Goal: Transaction & Acquisition: Purchase product/service

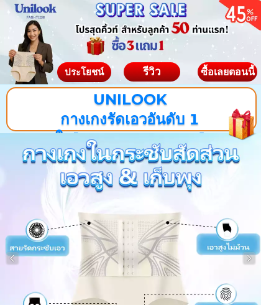
click at [237, 70] on div "ซื้อเลยตอนนี้" at bounding box center [228, 72] width 60 height 10
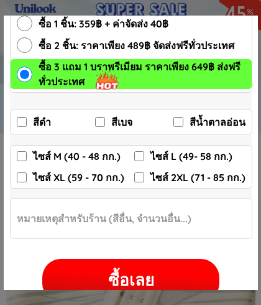
click at [149, 273] on div "ซื้อเลย" at bounding box center [130, 280] width 177 height 24
checkbox input "false"
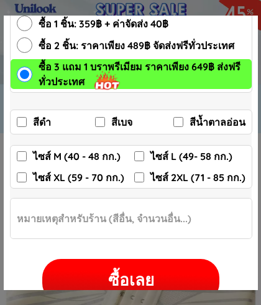
checkbox input "false"
radio input "true"
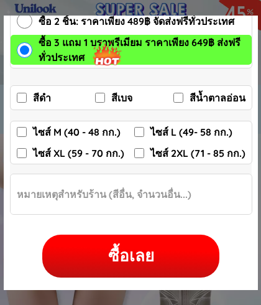
scroll to position [88, 0]
click at [136, 244] on div "ซื้อเลย" at bounding box center [130, 256] width 177 height 24
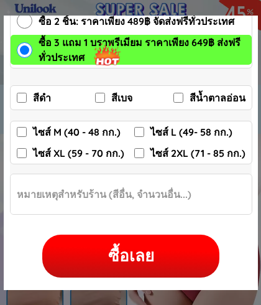
checkbox input "false"
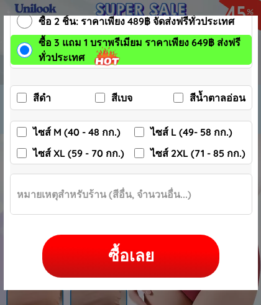
checkbox input "false"
radio input "true"
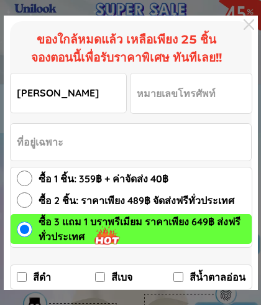
type input "[PERSON_NAME]"
click at [156, 88] on input "Input phone_number" at bounding box center [191, 93] width 121 height 40
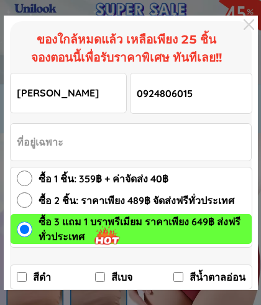
type input "0924806015"
click at [61, 146] on input "Input address" at bounding box center [131, 142] width 241 height 37
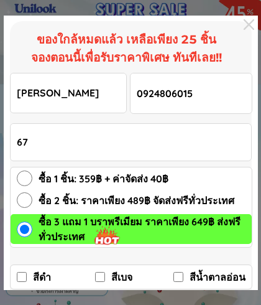
type input "6"
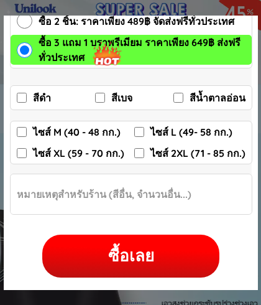
scroll to position [179, 0]
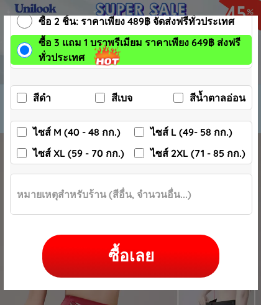
type input "1/44"
click at [97, 100] on input "สีเบจ" at bounding box center [100, 98] width 10 height 10
checkbox input "true"
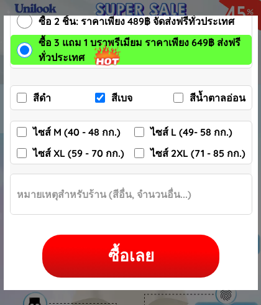
click at [145, 149] on label "ไซส์ 2XL (71 - 85 กก.)" at bounding box center [193, 153] width 118 height 15
click at [144, 149] on input "ไซส์ 2XL (71 - 85 กก.)" at bounding box center [139, 153] width 10 height 10
checkbox input "true"
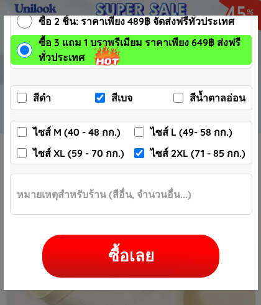
click at [166, 247] on div "ซื้อเลย" at bounding box center [130, 256] width 177 height 24
type input "1/44"
checkbox input "false"
checkbox input "true"
checkbox input "false"
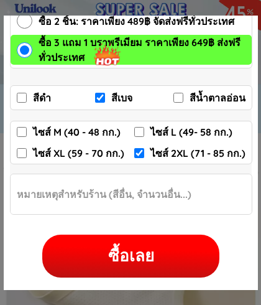
checkbox input "false"
checkbox input "true"
radio input "true"
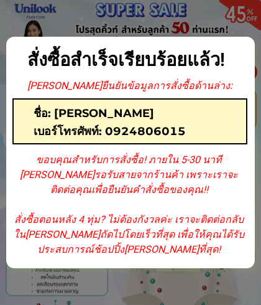
scroll to position [0, 0]
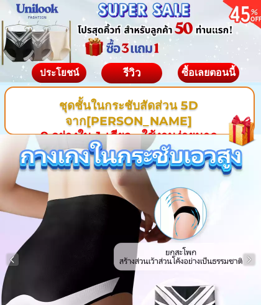
click at [210, 75] on div "ซื้อเลยตอนนี้" at bounding box center [209, 73] width 62 height 10
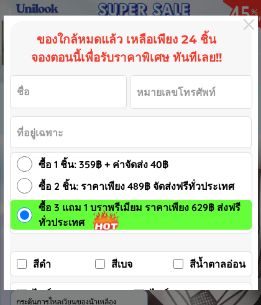
click at [212, 76] on input "Input phone_number" at bounding box center [191, 92] width 121 height 32
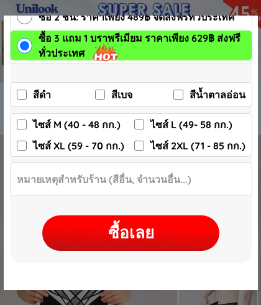
scroll to position [88, 0]
click at [161, 221] on div "ซื้อเลย" at bounding box center [130, 233] width 177 height 24
checkbox input "false"
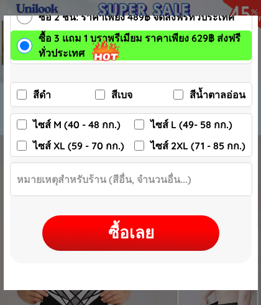
checkbox input "false"
radio input "true"
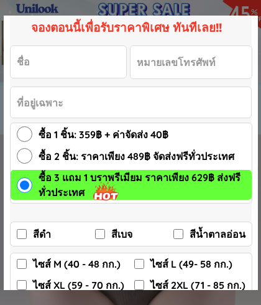
scroll to position [0, 0]
